Goal: Information Seeking & Learning: Learn about a topic

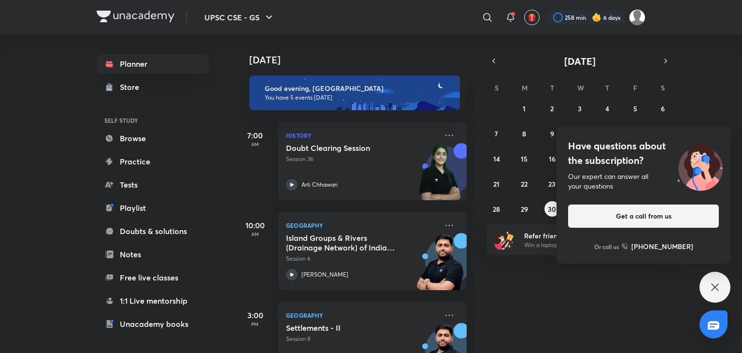
click at [707, 284] on div "Have questions about the subscription? Our expert can answer all your questions…" at bounding box center [715, 287] width 31 height 31
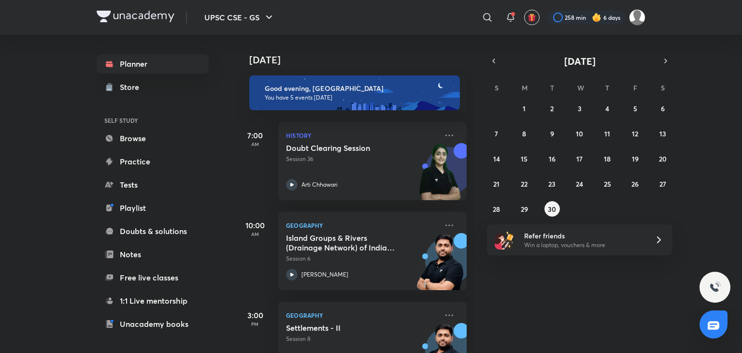
drag, startPoint x: 566, startPoint y: 274, endPoint x: 484, endPoint y: 292, distance: 84.5
click at [484, 292] on div "Today Good evening, SP You have 5 events today 7:00 AM History Doubt Clearing S…" at bounding box center [488, 194] width 504 height 318
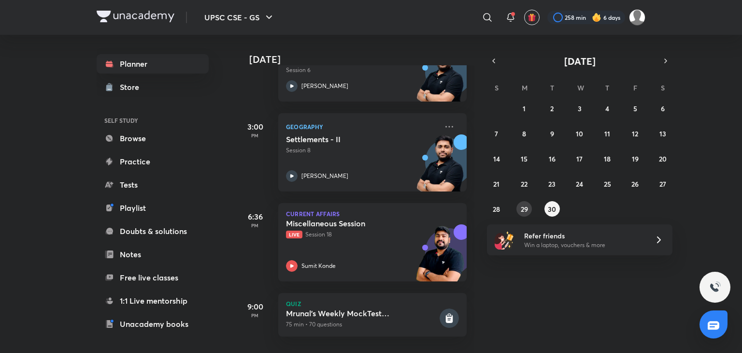
click at [519, 209] on button "29" at bounding box center [524, 208] width 15 height 15
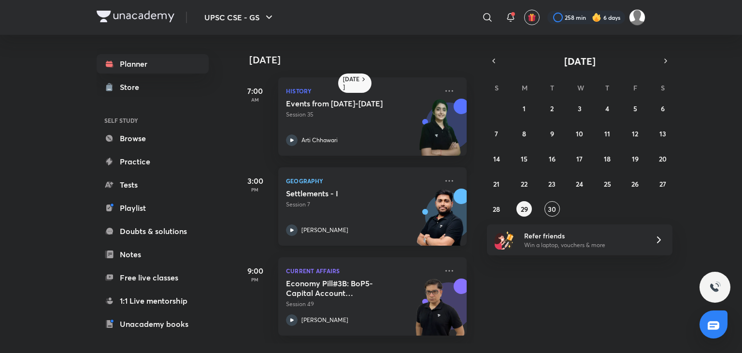
scroll to position [0, 10]
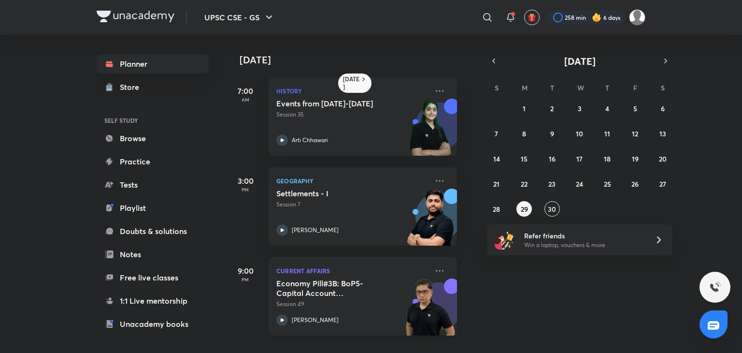
click at [278, 325] on div at bounding box center [282, 320] width 12 height 12
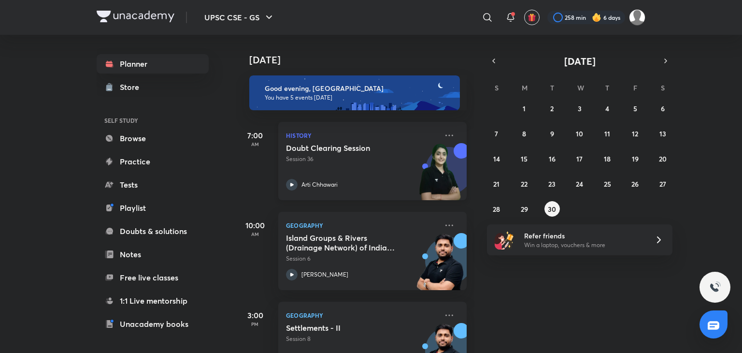
scroll to position [196, 0]
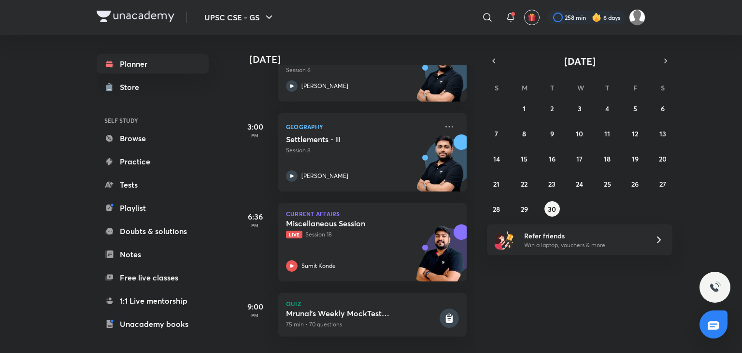
click at [532, 209] on div "31 1 2 3 4 5 6 7 8 9 10 11 12 13 14 15 16 17 18 19 20 21 22 23 24 25 26 27 28 2…" at bounding box center [580, 159] width 186 height 116
click at [528, 209] on abbr "29" at bounding box center [524, 208] width 7 height 9
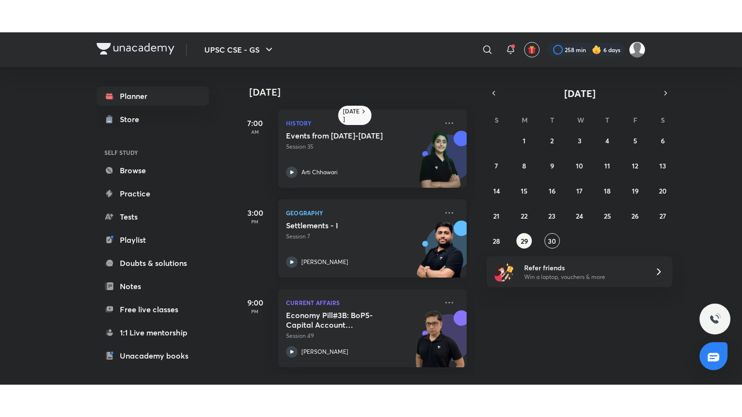
scroll to position [0, 0]
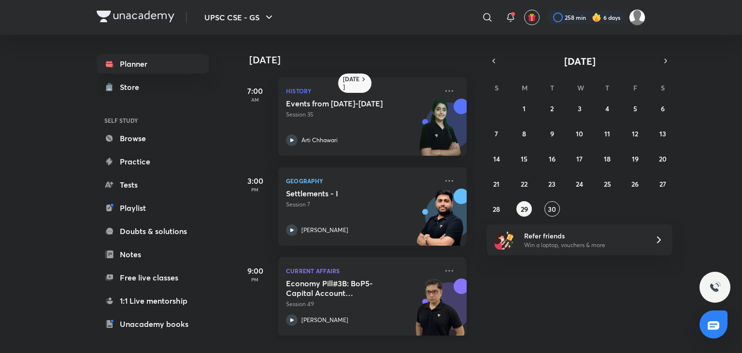
click at [287, 318] on icon at bounding box center [292, 320] width 12 height 12
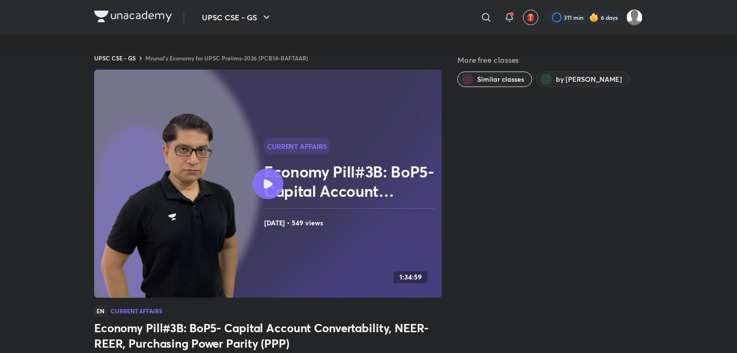
click at [111, 18] on img at bounding box center [133, 17] width 78 height 12
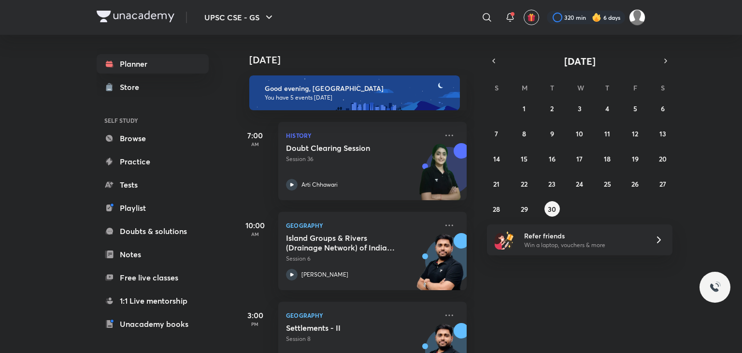
scroll to position [196, 0]
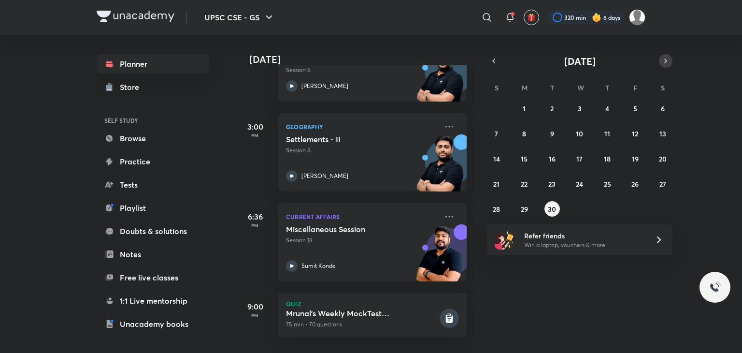
click at [662, 61] on icon "button" at bounding box center [666, 61] width 8 height 9
click at [584, 110] on button "1" at bounding box center [579, 108] width 15 height 15
